Goal: Transaction & Acquisition: Purchase product/service

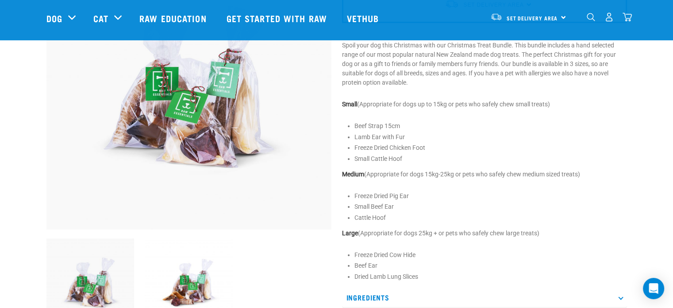
scroll to position [112, 0]
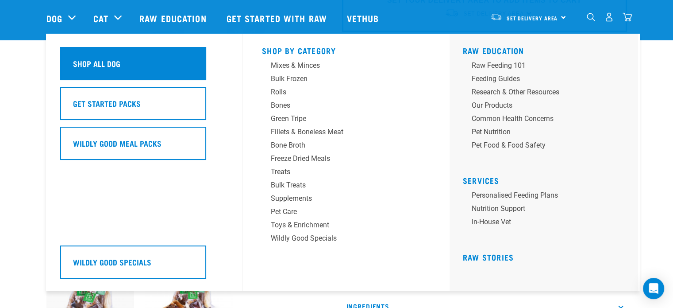
click at [102, 75] on div "Shop All Dog" at bounding box center [133, 63] width 146 height 33
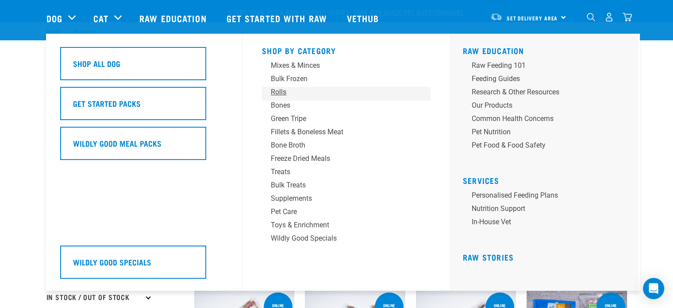
scroll to position [92, 0]
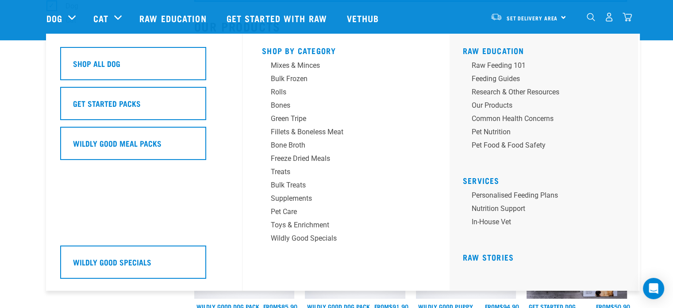
click at [322, 46] on h5 "Shop By Category" at bounding box center [346, 49] width 168 height 7
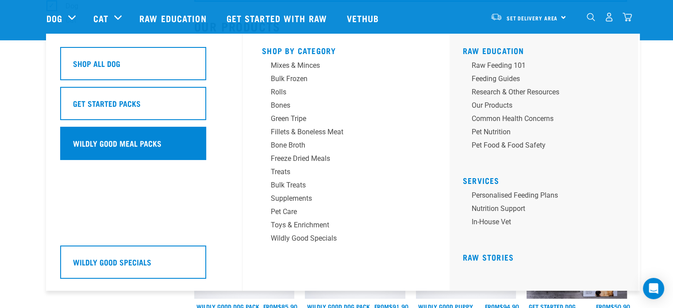
click at [145, 139] on h5 "Wildly Good Meal Packs" at bounding box center [117, 143] width 89 height 12
